Goal: Find specific page/section: Find specific page/section

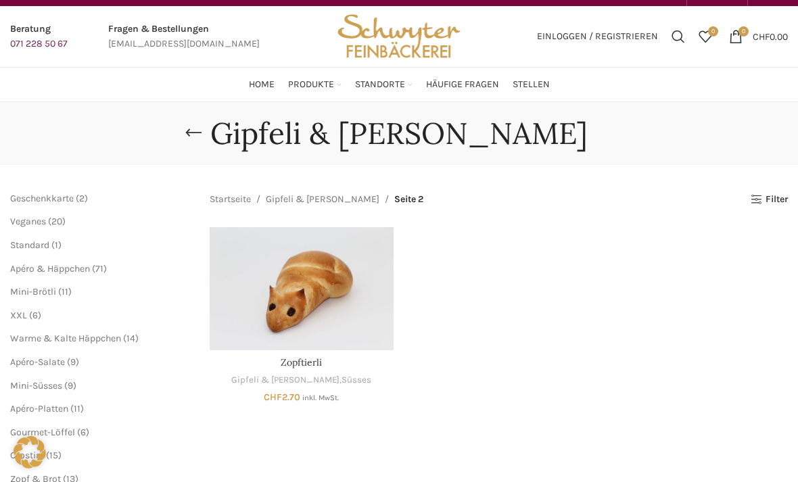
scroll to position [24, 0]
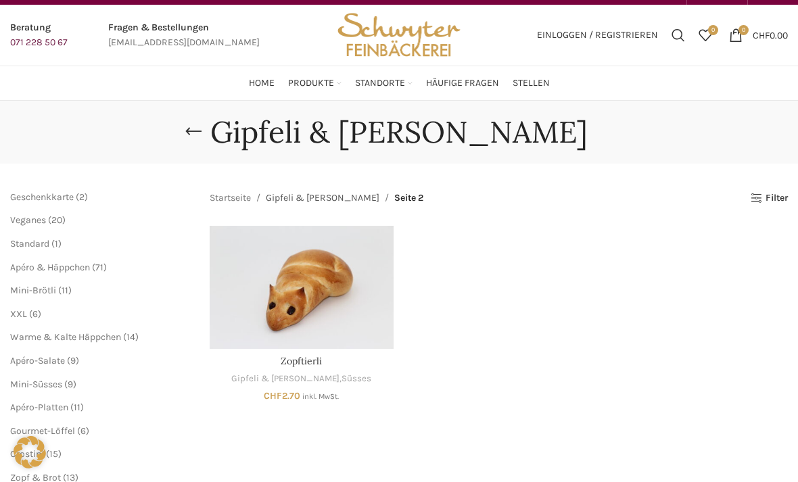
click at [310, 196] on link "Gipfeli & [PERSON_NAME]" at bounding box center [323, 198] width 114 height 15
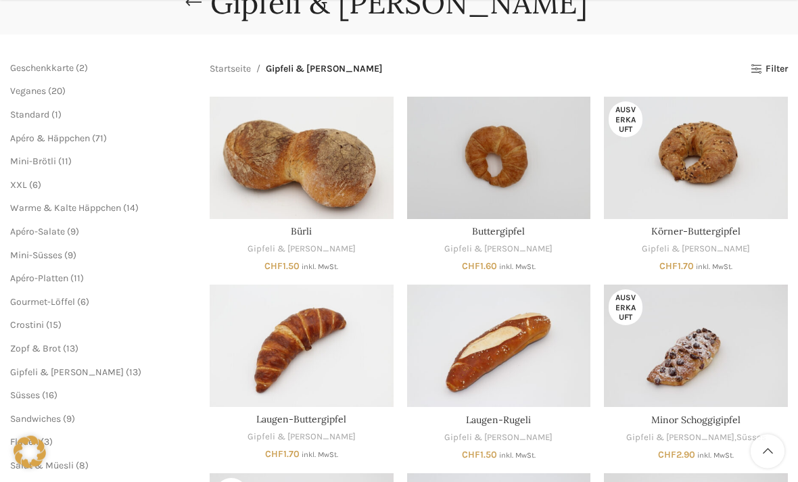
scroll to position [153, 0]
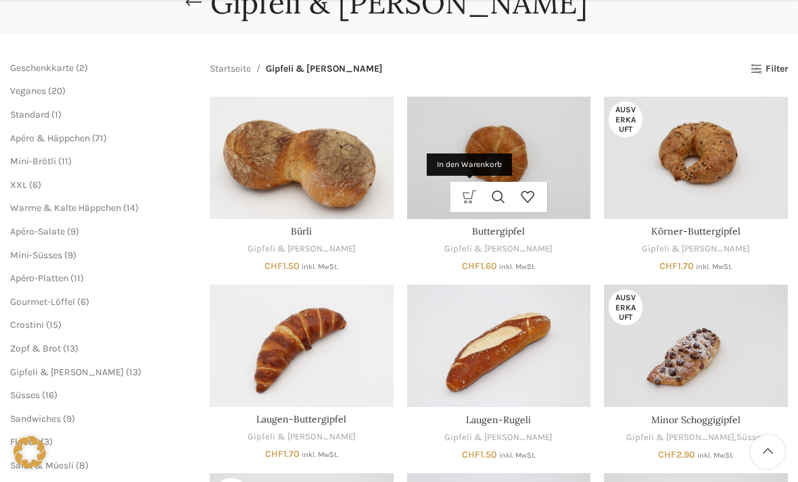
click at [476, 196] on link "In den Warenkorb" at bounding box center [469, 197] width 29 height 30
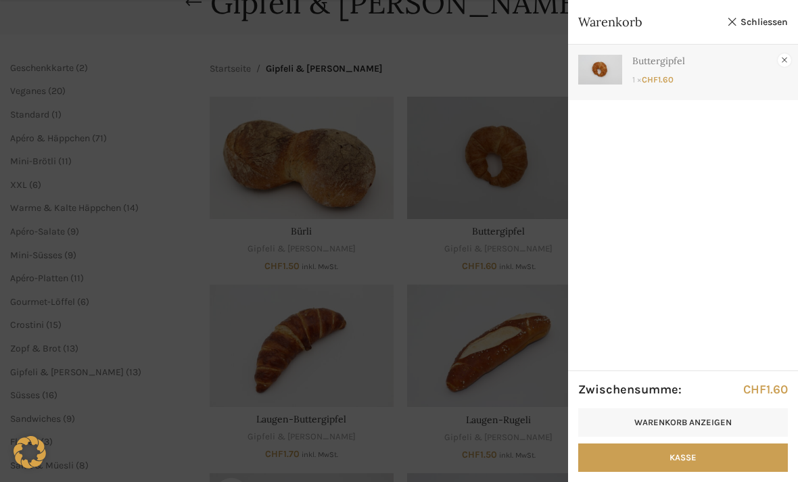
click at [786, 63] on link "×" at bounding box center [785, 60] width 14 height 14
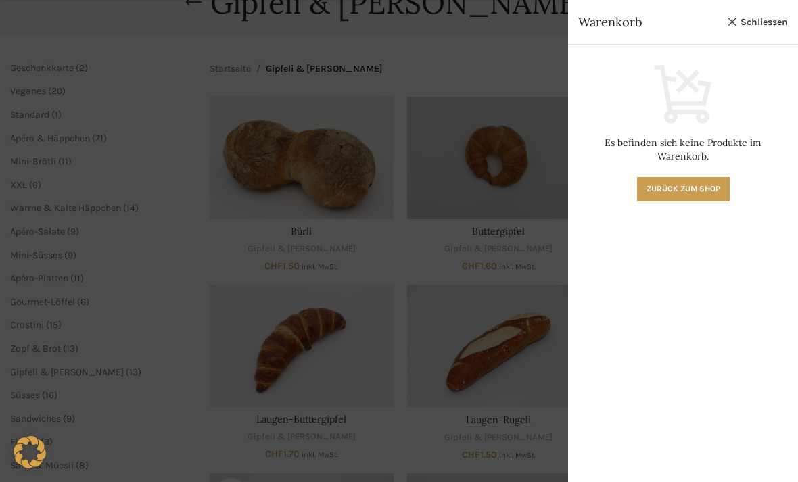
click at [756, 24] on link "Schliessen" at bounding box center [757, 22] width 61 height 17
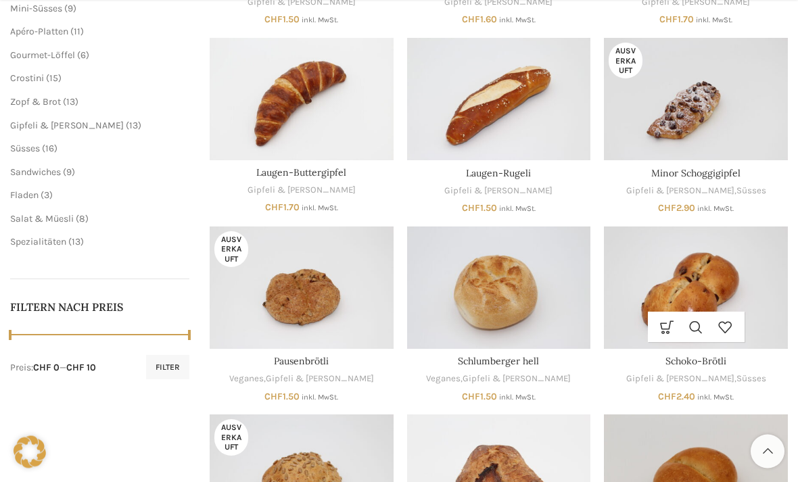
scroll to position [404, 0]
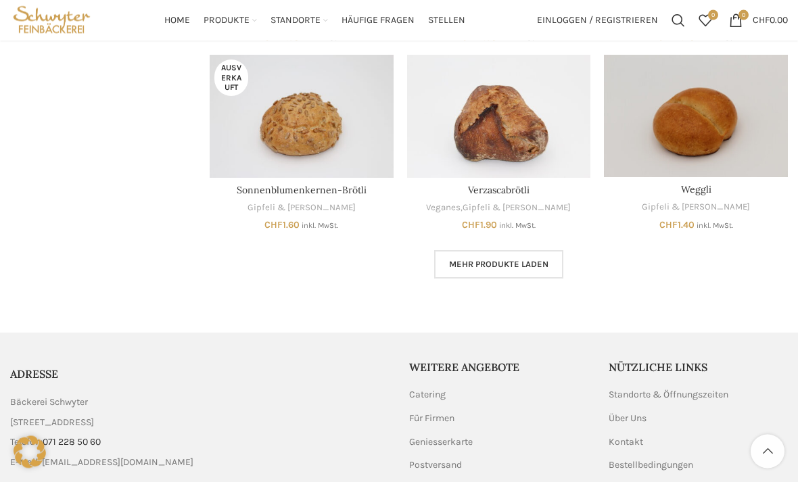
click at [551, 259] on link "Mehr Produkte laden" at bounding box center [498, 265] width 129 height 28
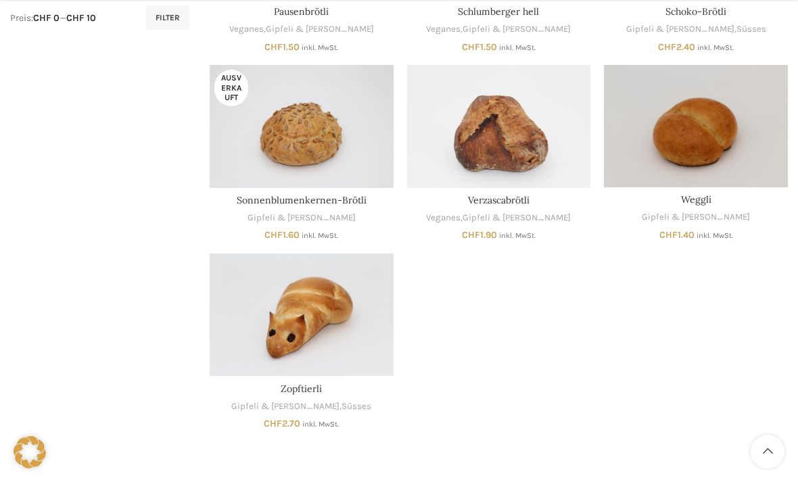
scroll to position [952, 0]
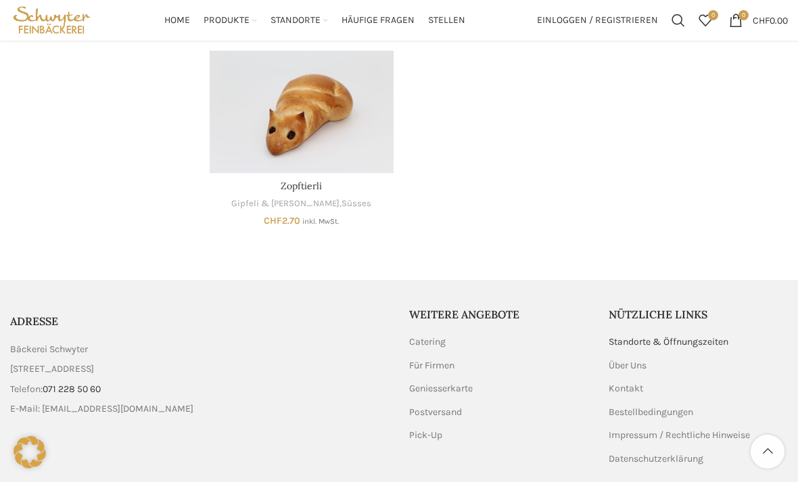
click at [628, 336] on link "Standorte & Öffnungszeiten" at bounding box center [669, 342] width 121 height 14
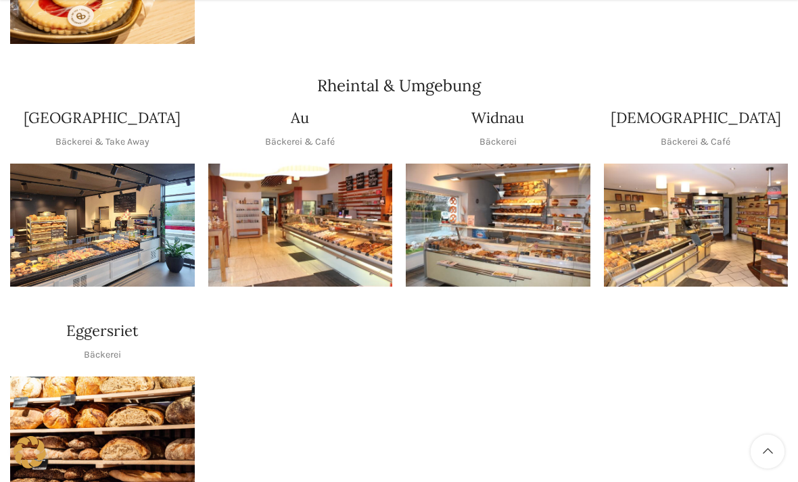
scroll to position [1151, 0]
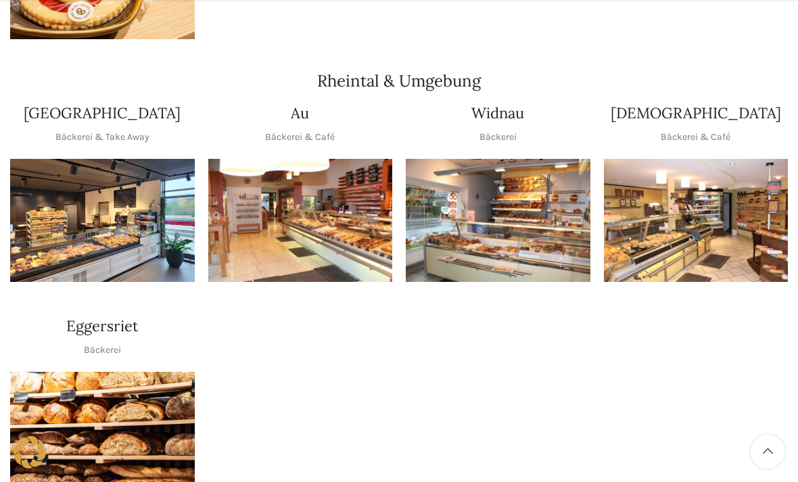
click at [267, 231] on img "1 / 1" at bounding box center [300, 220] width 185 height 123
